Goal: Task Accomplishment & Management: Complete application form

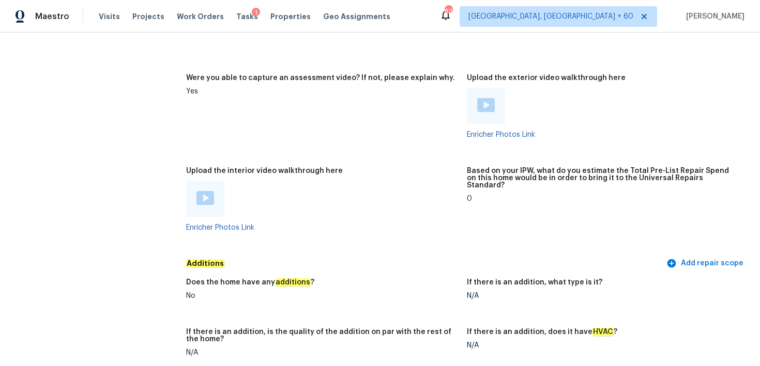
scroll to position [1864, 0]
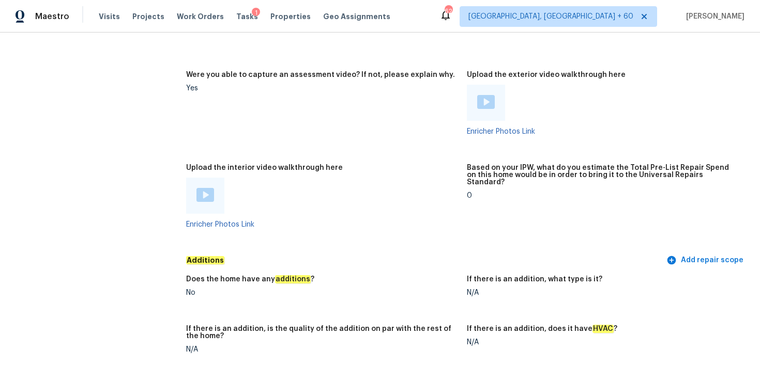
click at [205, 188] on img at bounding box center [205, 195] width 18 height 14
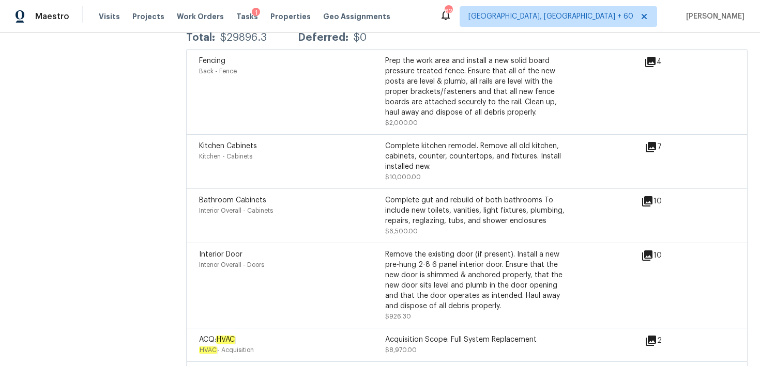
scroll to position [2569, 0]
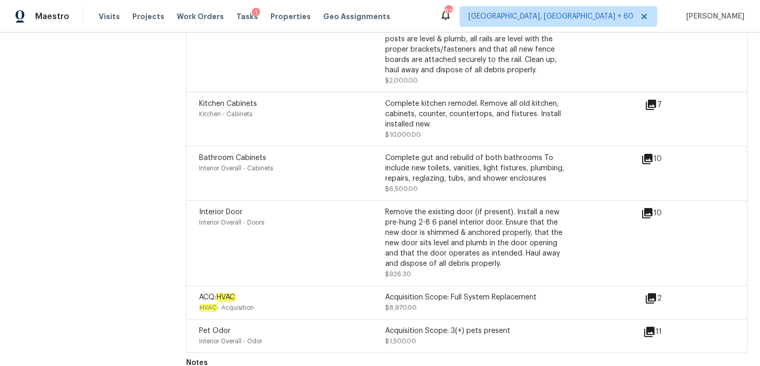
click at [360, 336] on div "Interior Overall - Odor" at bounding box center [292, 341] width 186 height 10
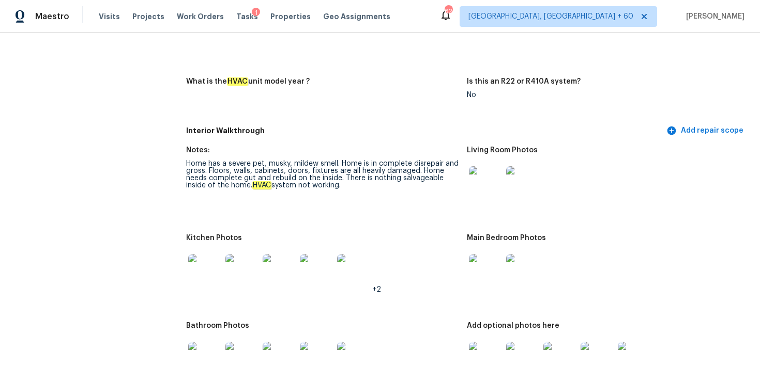
scroll to position [1104, 0]
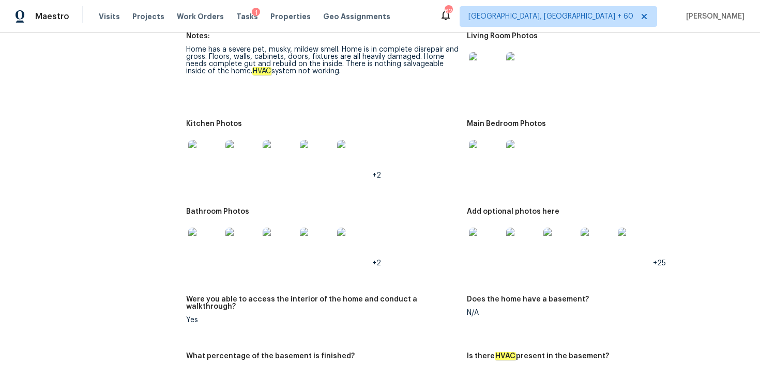
drag, startPoint x: 295, startPoint y: 51, endPoint x: 326, endPoint y: 51, distance: 30.5
click at [326, 51] on div "Home has a severe pet, musky, mildew smell. Home is in complete disrepair and g…" at bounding box center [322, 60] width 272 height 29
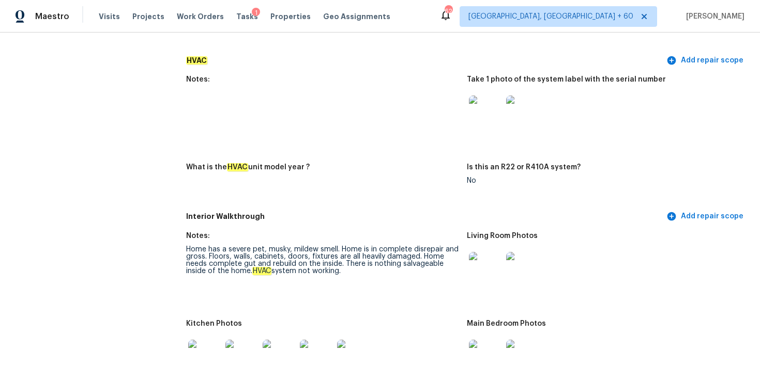
scroll to position [902, 0]
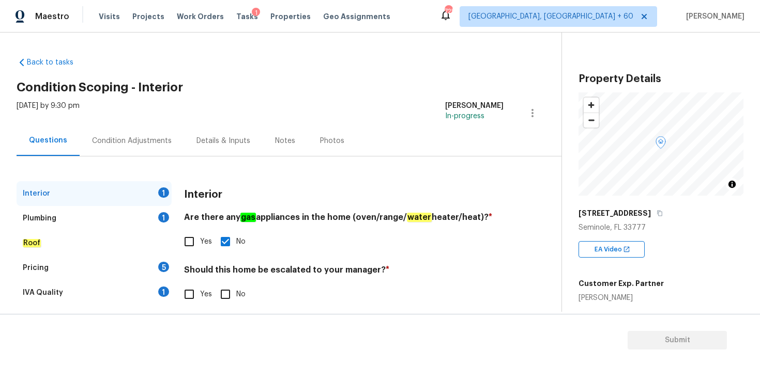
click at [164, 139] on div "Condition Adjustments" at bounding box center [132, 141] width 80 height 10
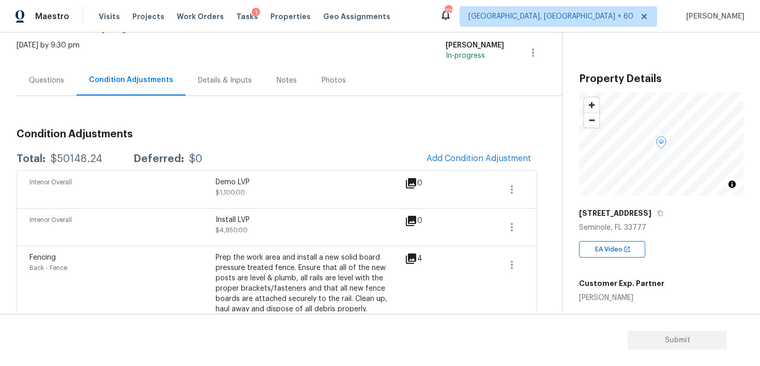
scroll to position [66, 0]
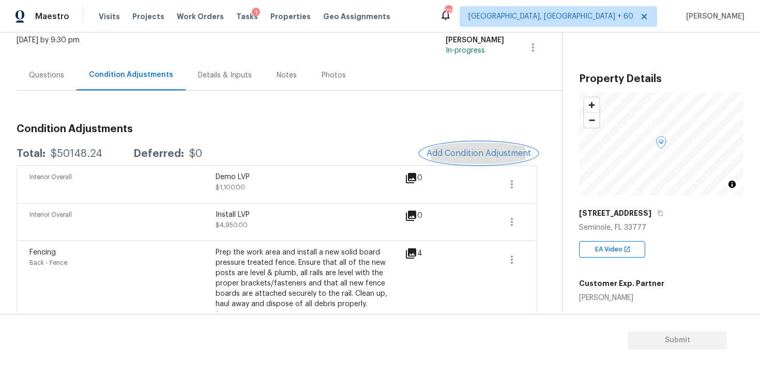
click at [453, 154] on span "Add Condition Adjustment" at bounding box center [478, 153] width 104 height 9
click at [242, 126] on body "Maestro Visits Projects Work Orders Tasks 1 Properties Geo Assignments 725 Albu…" at bounding box center [380, 183] width 760 height 366
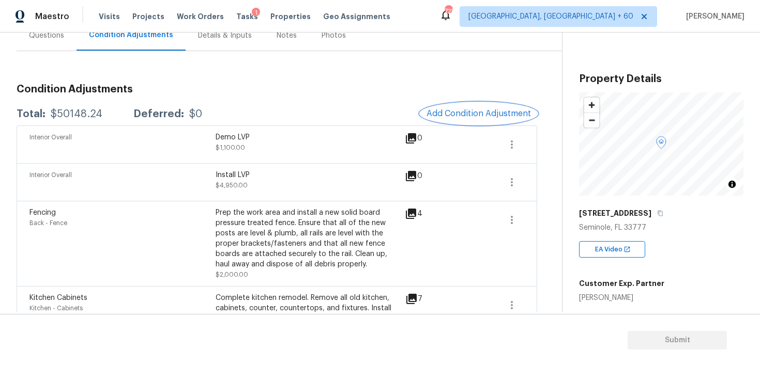
scroll to position [110, 0]
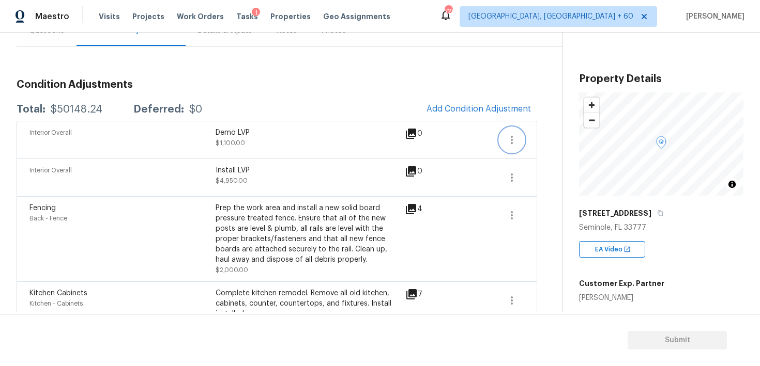
click at [511, 143] on icon "button" at bounding box center [512, 140] width 2 height 8
click at [535, 141] on div "Edit" at bounding box center [570, 138] width 81 height 10
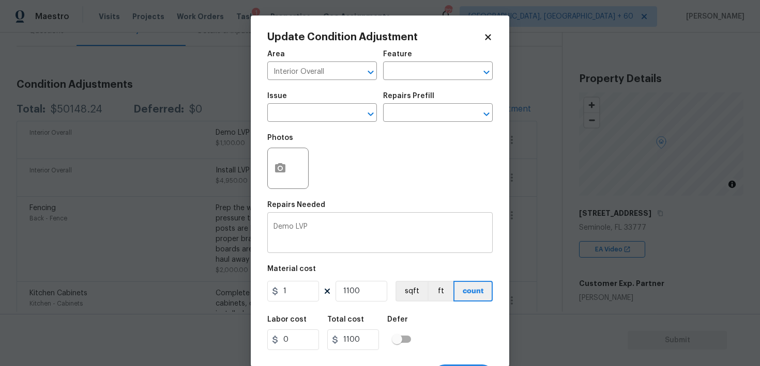
click at [327, 226] on textarea "Demo LVP" at bounding box center [379, 234] width 213 height 22
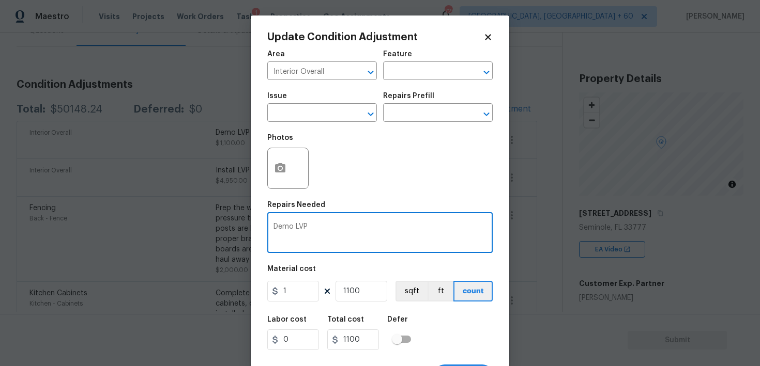
click at [327, 226] on textarea "Demo LVP" at bounding box center [379, 234] width 213 height 22
click at [346, 287] on input "1100" at bounding box center [361, 291] width 52 height 21
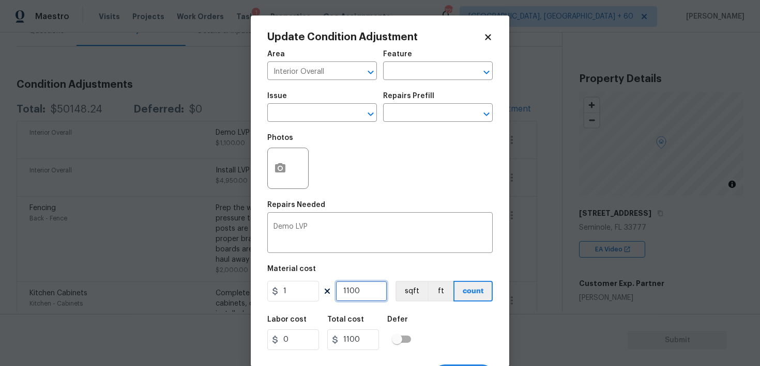
click at [346, 287] on input "1100" at bounding box center [361, 291] width 52 height 21
type input "0"
click at [454, 332] on div "Labor cost 0 Total cost 0 Defer" at bounding box center [379, 333] width 225 height 47
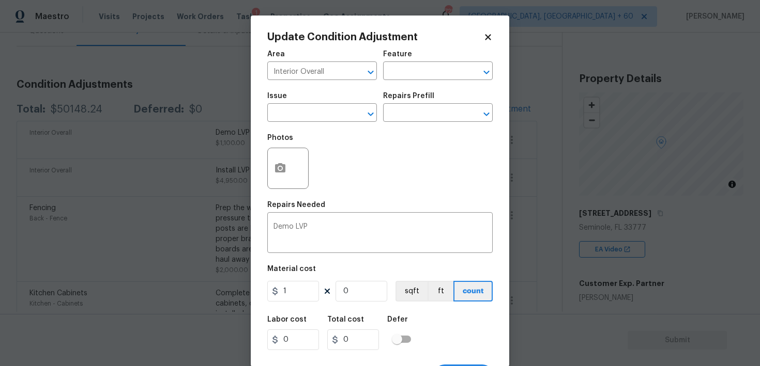
scroll to position [20, 0]
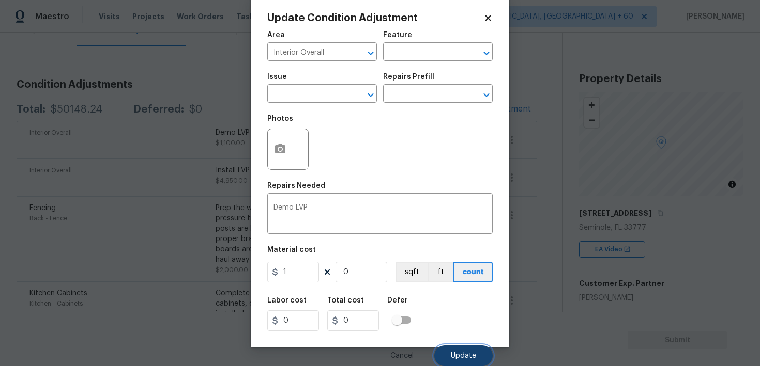
click at [454, 352] on button "Update" at bounding box center [463, 356] width 58 height 21
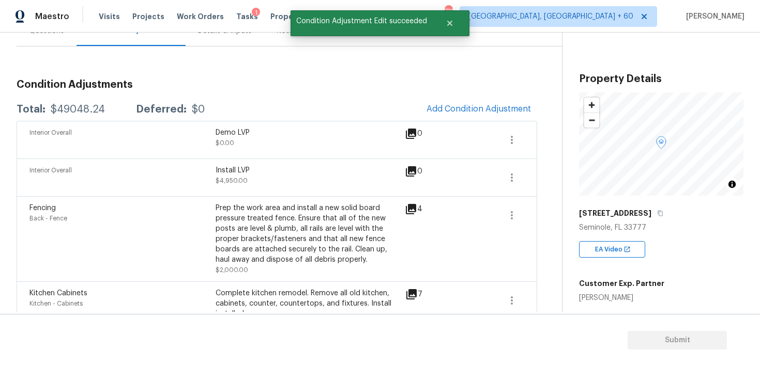
scroll to position [0, 0]
click at [507, 176] on icon "button" at bounding box center [511, 178] width 12 height 12
click at [535, 174] on div "Edit" at bounding box center [570, 176] width 81 height 10
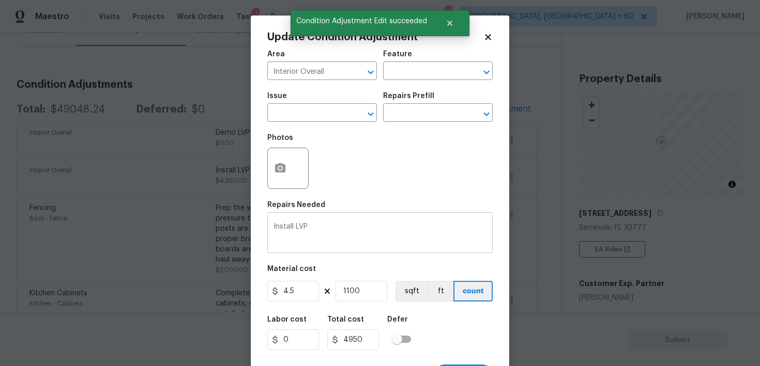
click at [313, 223] on div "Install LVP x ​" at bounding box center [379, 234] width 225 height 38
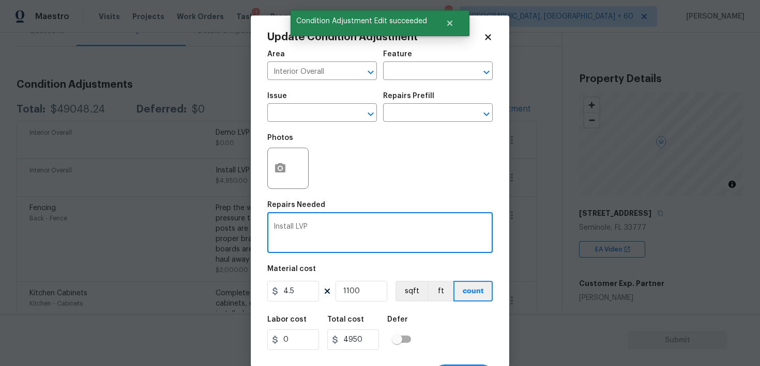
click at [294, 230] on textarea "Install LVP" at bounding box center [379, 234] width 213 height 22
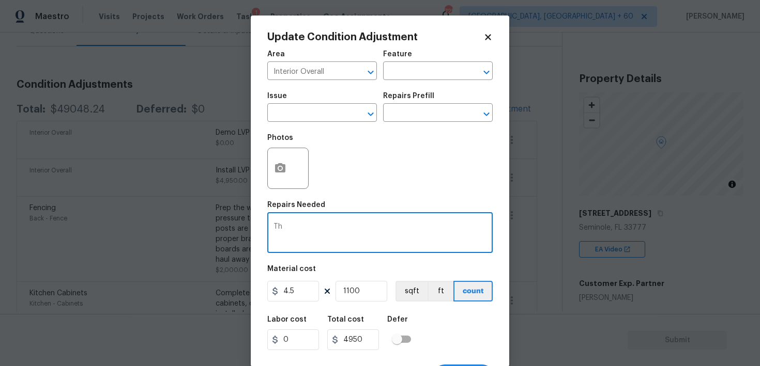
type textarea "T"
click at [427, 230] on textarea "Overall interior renovation (Painting, Flooring. Leaks, Foundation," at bounding box center [379, 234] width 213 height 22
click at [337, 238] on textarea "Overall interior renovation (Painting, Flooring, Leaks, Foundation," at bounding box center [379, 234] width 213 height 22
type textarea "Overall interior renovation (Painting, Flooring, Leaks, Foundation and other in…"
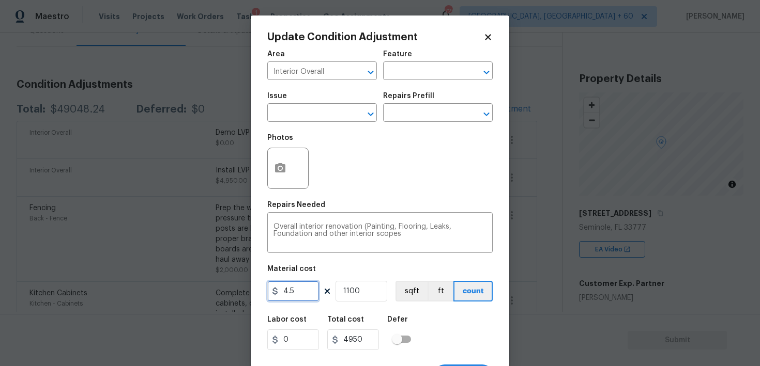
click at [299, 297] on input "4.5" at bounding box center [293, 291] width 52 height 21
type input "40000"
type input "44000000"
click at [358, 296] on input "1100" at bounding box center [361, 291] width 52 height 21
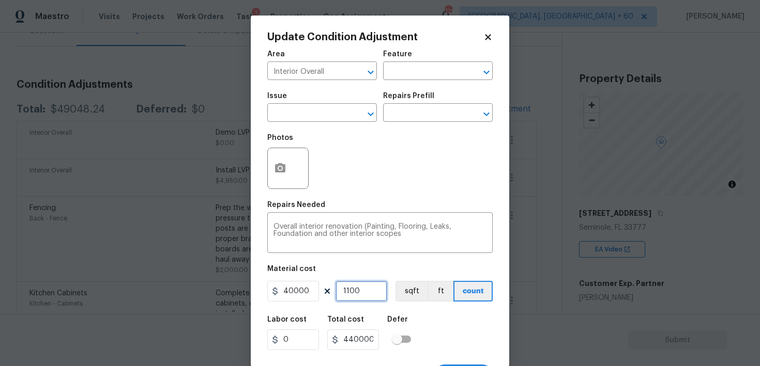
type input "1"
type input "40000"
type input "1"
click at [439, 335] on div "Labor cost 0 Total cost 40000 Defer" at bounding box center [379, 333] width 225 height 47
click at [313, 233] on textarea "Overall interior renovation (Painting, Flooring, Leaks, Foundation and other in…" at bounding box center [379, 234] width 213 height 22
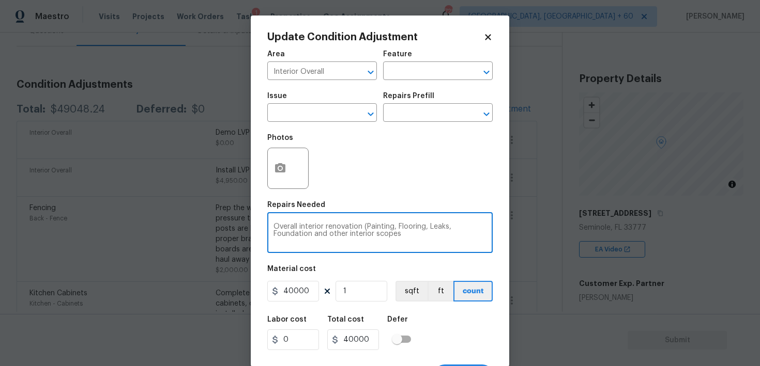
click at [313, 233] on textarea "Overall interior renovation (Painting, Flooring, Leaks, Foundation and other in…" at bounding box center [379, 234] width 213 height 22
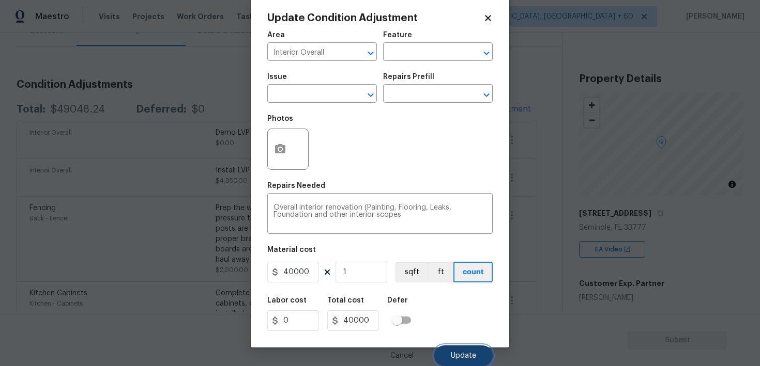
click at [454, 353] on span "Update" at bounding box center [463, 356] width 25 height 8
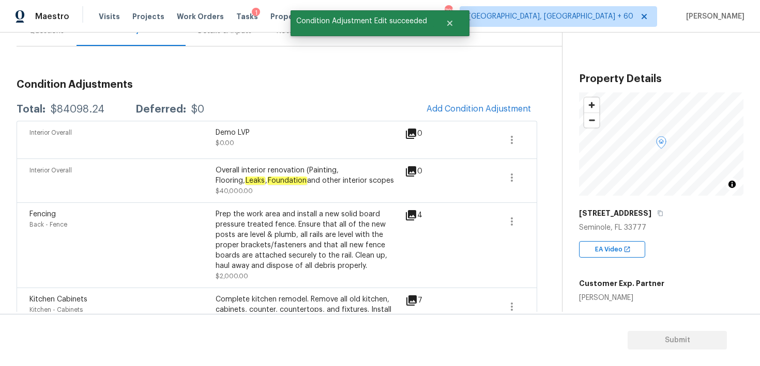
scroll to position [0, 0]
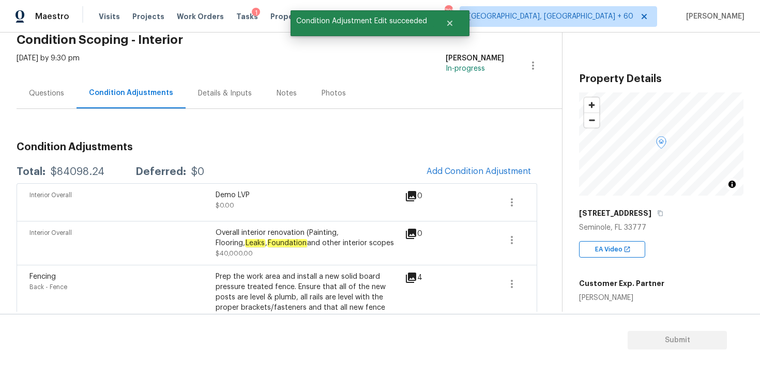
click at [47, 95] on div "Questions" at bounding box center [46, 93] width 35 height 10
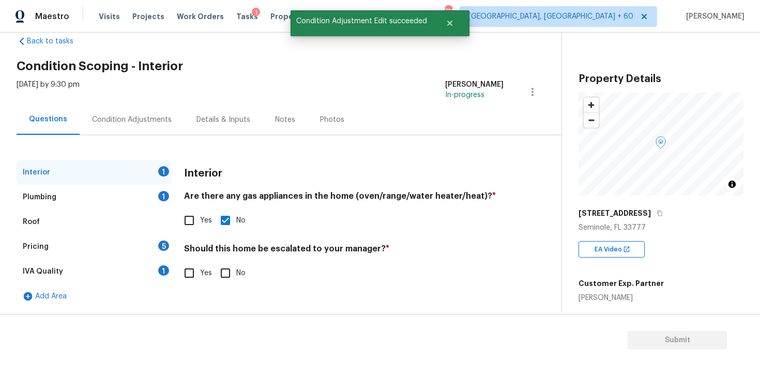
scroll to position [21, 0]
click at [195, 276] on input "Yes" at bounding box center [189, 274] width 22 height 22
checkbox input "true"
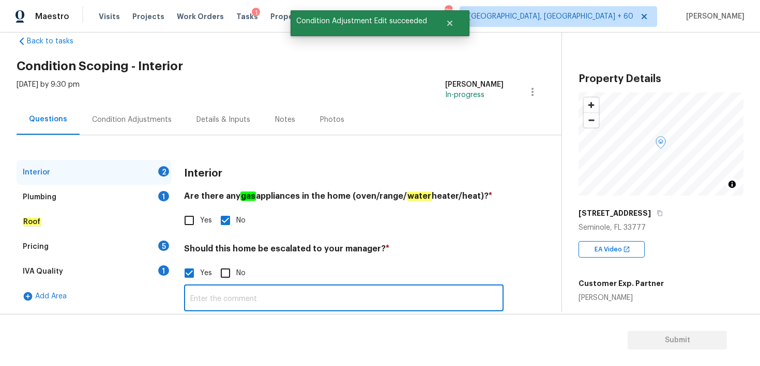
click at [238, 300] on input "text" at bounding box center [343, 299] width 319 height 24
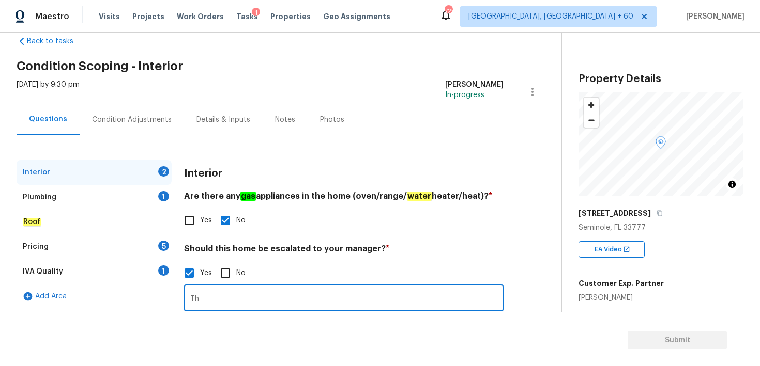
type input "T"
paste input "Overall interior renovation (Painting, Flooring, Leaks, Foundation and other in…"
click at [283, 299] on input "Overall interior renovation (Painting, Flooring, Leaks, Foundation and other in…" at bounding box center [343, 299] width 319 height 24
click at [278, 301] on input "Overall interior renovation (Painting, Flooring, Leaks, Foundation and other in…" at bounding box center [343, 299] width 319 height 24
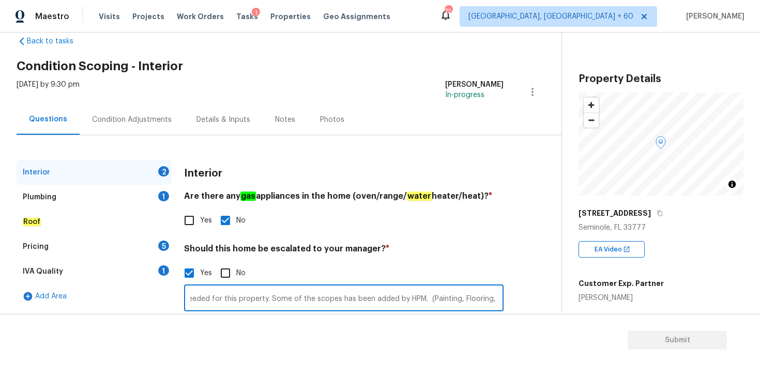
drag, startPoint x: 421, startPoint y: 299, endPoint x: 500, endPoint y: 303, distance: 78.7
click at [500, 303] on input "Overall interior renovation needed for this property. Some of the scopes has be…" at bounding box center [343, 299] width 319 height 24
click at [419, 302] on input "Overall interior renovation needed for this property. Some of the scopes has be…" at bounding box center [343, 299] width 319 height 24
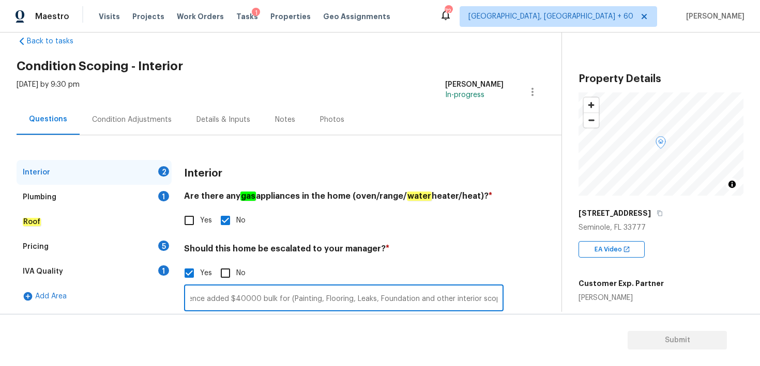
drag, startPoint x: 444, startPoint y: 302, endPoint x: 527, endPoint y: 302, distance: 82.7
click at [527, 302] on div "Interior 2 Plumbing 1 Roof Pricing 5 IVA Quality 1 Add Area Interior Are there …" at bounding box center [277, 277] width 520 height 234
click at [327, 309] on input "Overall interior renovation needed for this property. Some of the scopes has be…" at bounding box center [343, 299] width 319 height 24
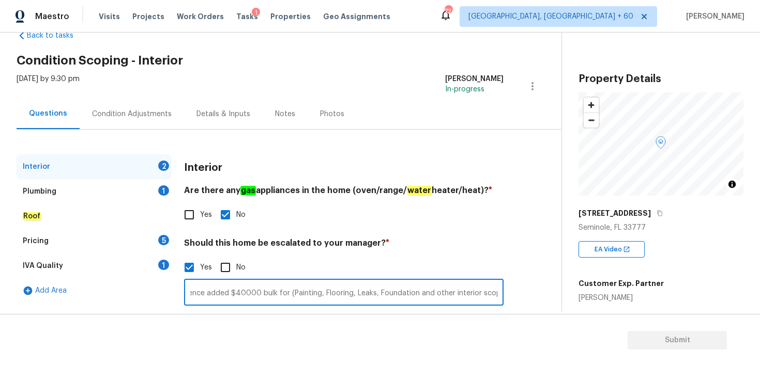
scroll to position [42, 0]
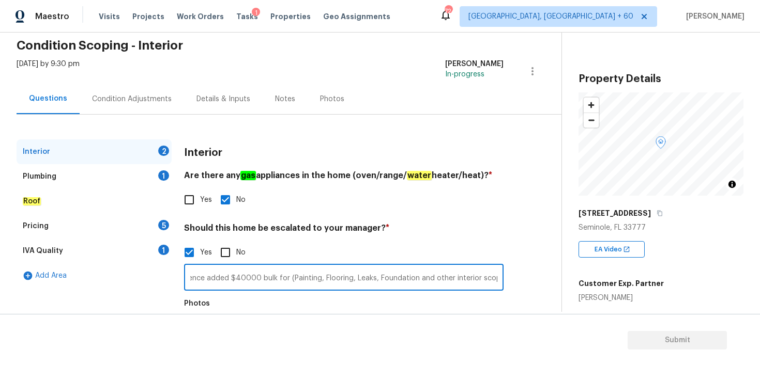
drag, startPoint x: 377, startPoint y: 302, endPoint x: 491, endPoint y: 310, distance: 113.9
click at [491, 310] on div "Overall interior renovation needed for this property. Some of the scopes has be…" at bounding box center [343, 313] width 319 height 98
click at [499, 283] on input "Overall interior renovation needed for this property. Some of the scopes has be…" at bounding box center [343, 279] width 319 height 24
type input "Overall interior renovation needed for this property. Some of the scopes has be…"
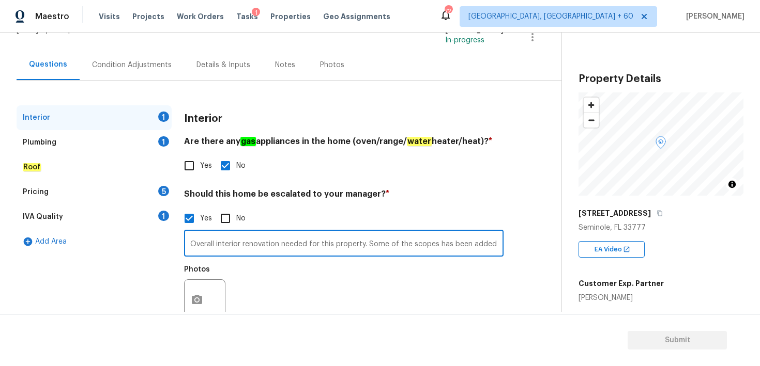
scroll to position [78, 0]
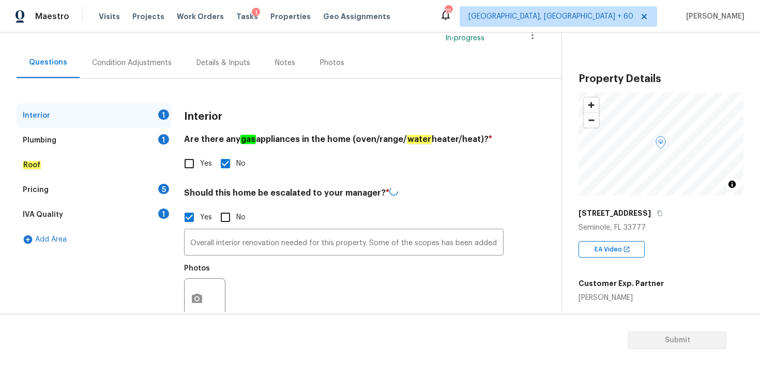
click at [147, 64] on div "Condition Adjustments" at bounding box center [132, 63] width 80 height 10
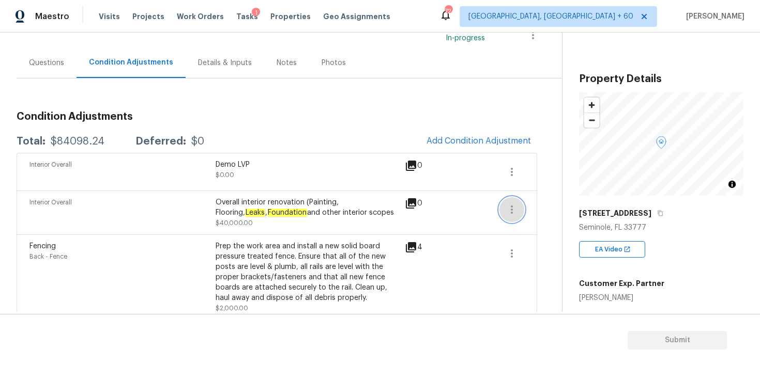
click at [512, 213] on icon "button" at bounding box center [512, 210] width 2 height 8
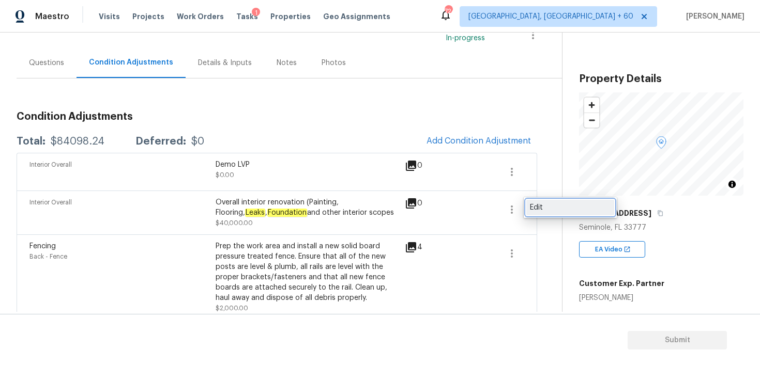
click at [538, 209] on div "Edit" at bounding box center [570, 208] width 81 height 10
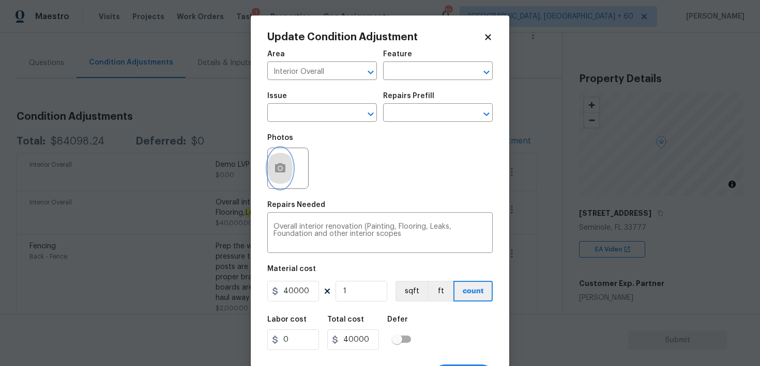
click at [272, 171] on button "button" at bounding box center [280, 168] width 25 height 40
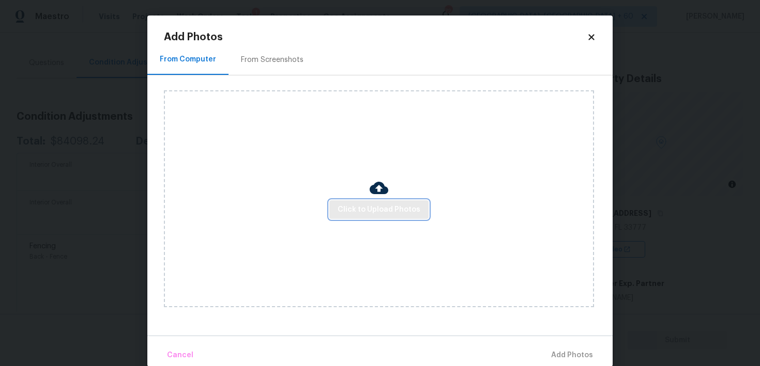
click at [373, 201] on button "Click to Upload Photos" at bounding box center [378, 210] width 99 height 19
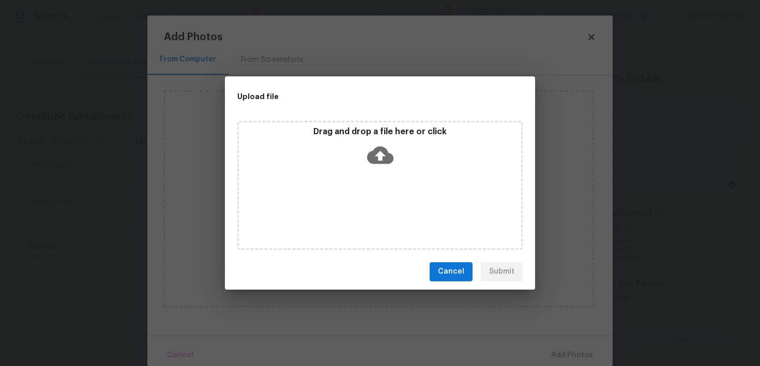
click at [376, 160] on icon at bounding box center [380, 155] width 26 height 18
